Goal: Navigation & Orientation: Find specific page/section

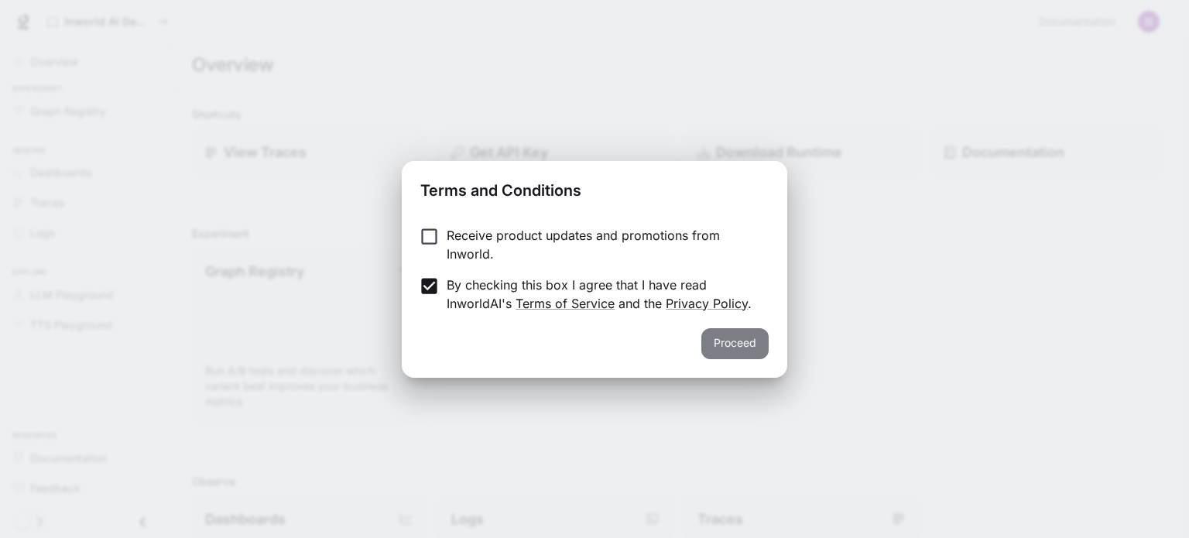
click at [763, 345] on button "Proceed" at bounding box center [735, 343] width 67 height 31
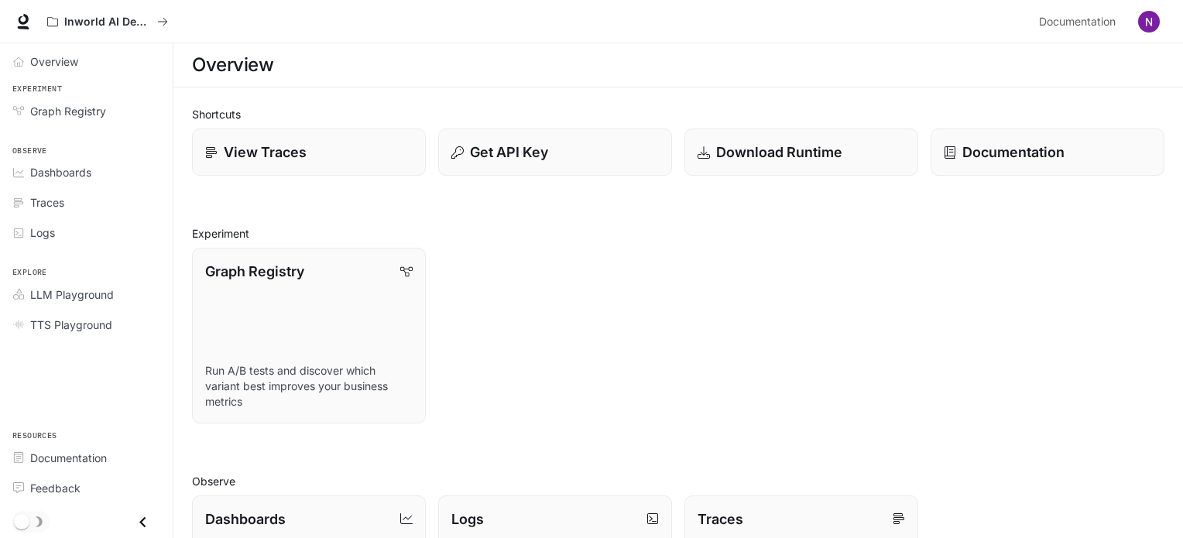
click at [1149, 19] on img "button" at bounding box center [1149, 22] width 22 height 22
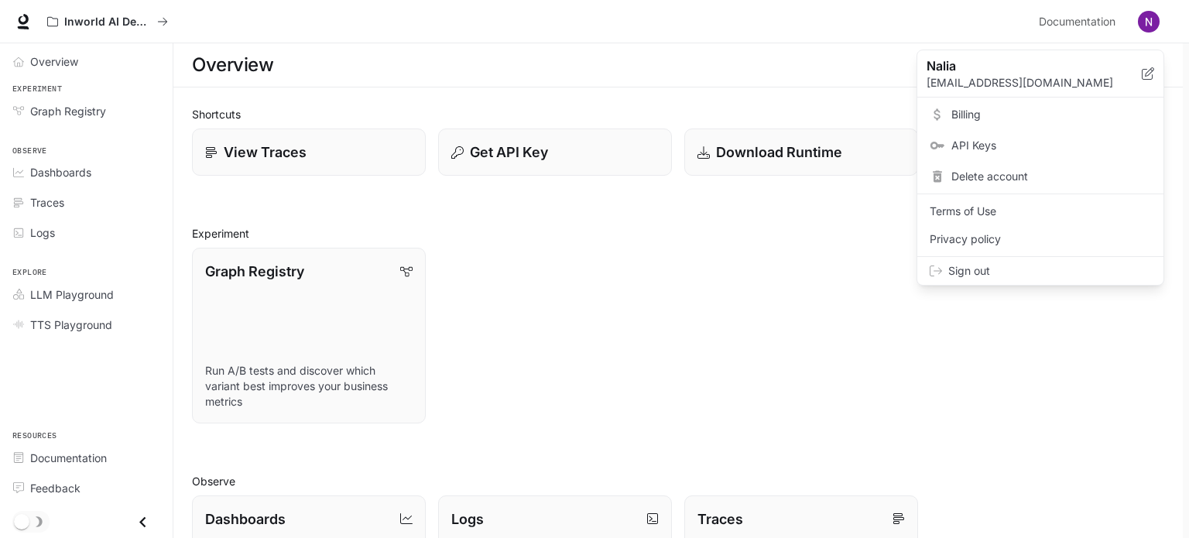
click at [1149, 19] on div at bounding box center [594, 269] width 1189 height 538
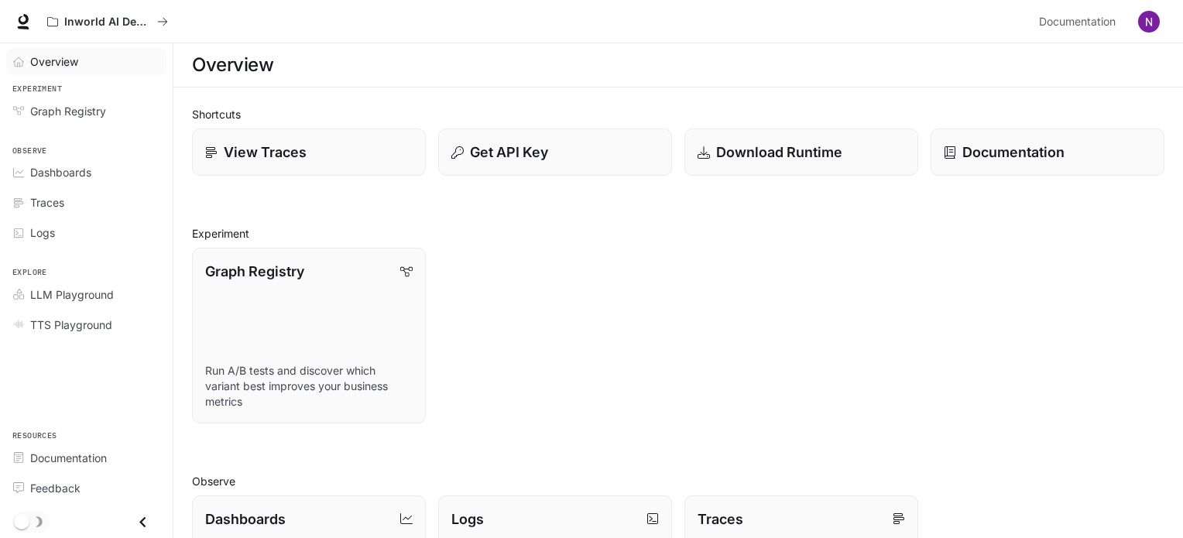
click at [81, 59] on div "Overview" at bounding box center [94, 61] width 129 height 16
click at [153, 361] on div "Overview Experiment Graph Registry Observe Dashboards Traces Logs Explore LLM P…" at bounding box center [86, 290] width 173 height 495
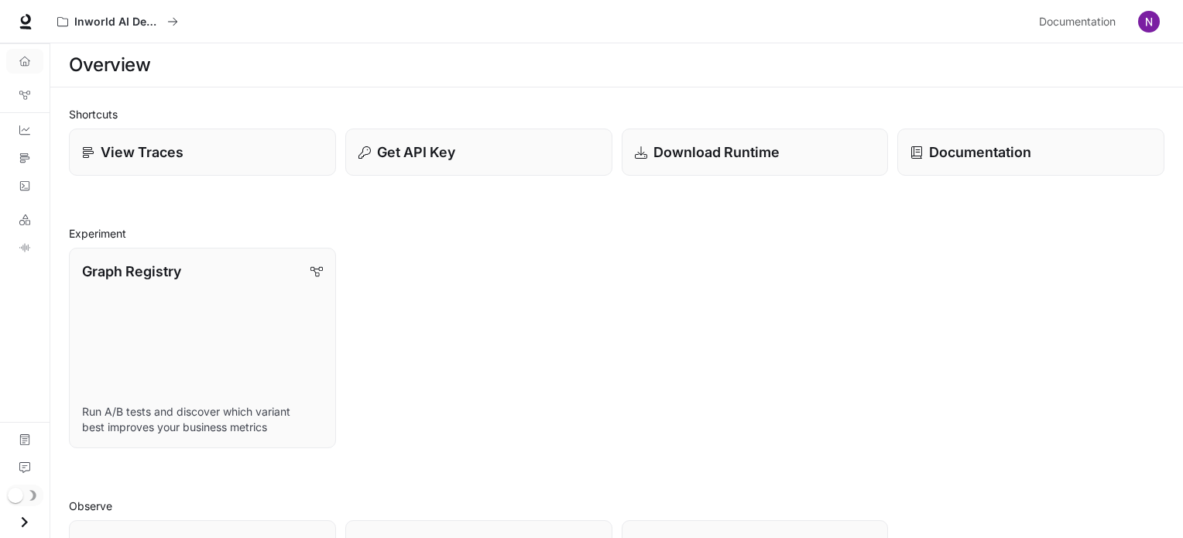
click at [28, 322] on div "Overview Graph Registry Dashboards Traces Logs LLM Playground TTS Playground Do…" at bounding box center [25, 290] width 50 height 495
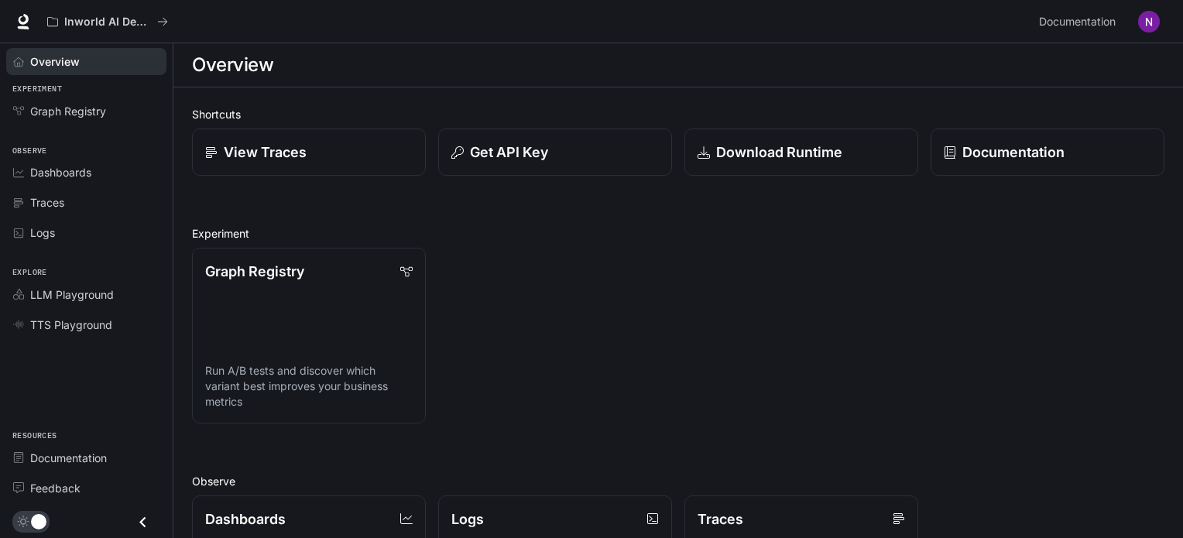
drag, startPoint x: 1168, startPoint y: 57, endPoint x: 1172, endPoint y: -26, distance: 82.9
click at [1172, 0] on html "Skip to main content Inworld AI Demos Documentation Documentation Portal Overvi…" at bounding box center [591, 468] width 1183 height 937
click at [25, 24] on icon at bounding box center [24, 19] width 10 height 11
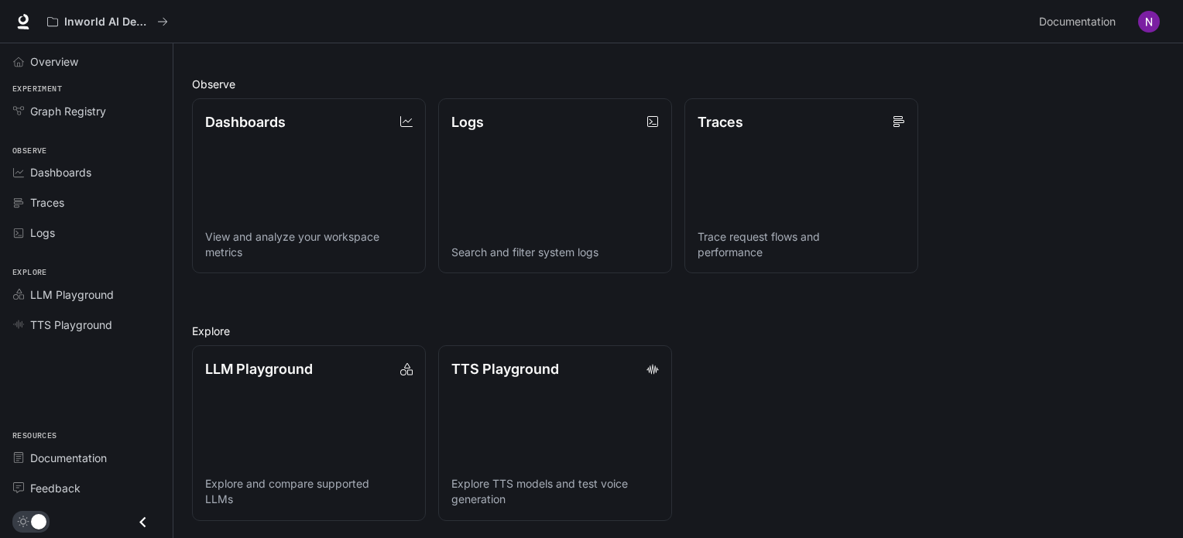
click at [146, 522] on icon "Close drawer" at bounding box center [142, 522] width 21 height 21
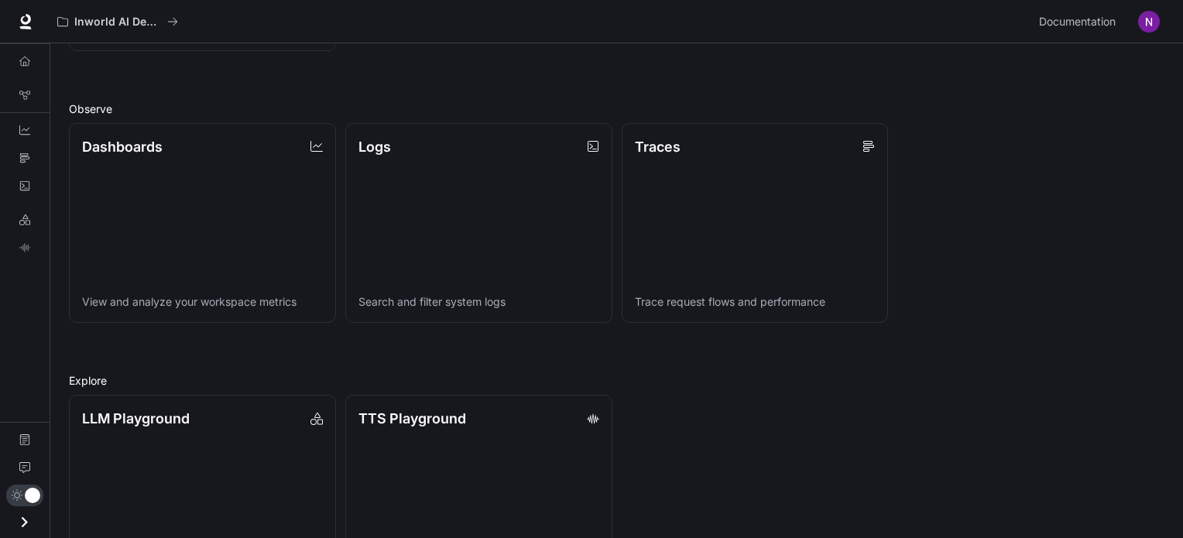
click at [26, 523] on icon "Open drawer" at bounding box center [25, 522] width 6 height 11
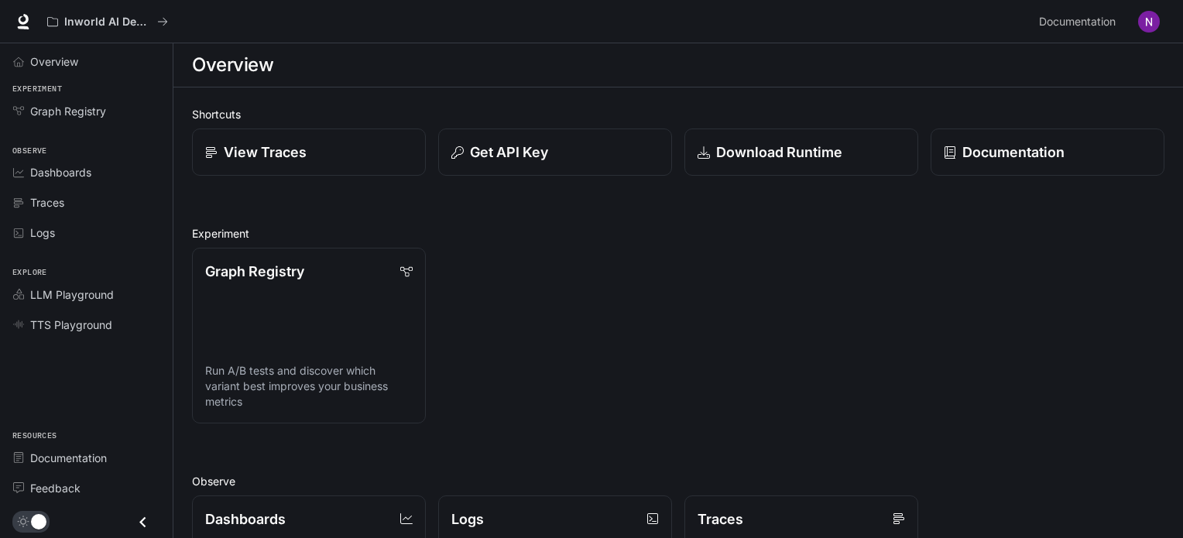
scroll to position [397, 0]
click at [1146, 27] on img "button" at bounding box center [1149, 22] width 22 height 22
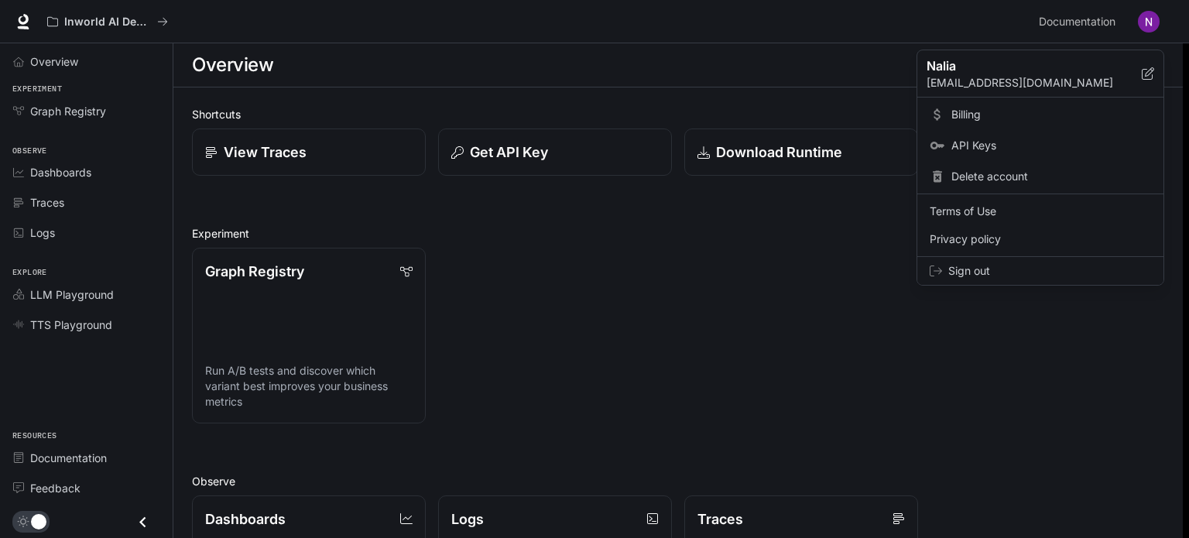
click at [980, 266] on span "Sign out" at bounding box center [1050, 270] width 203 height 15
